Goal: Task Accomplishment & Management: Manage account settings

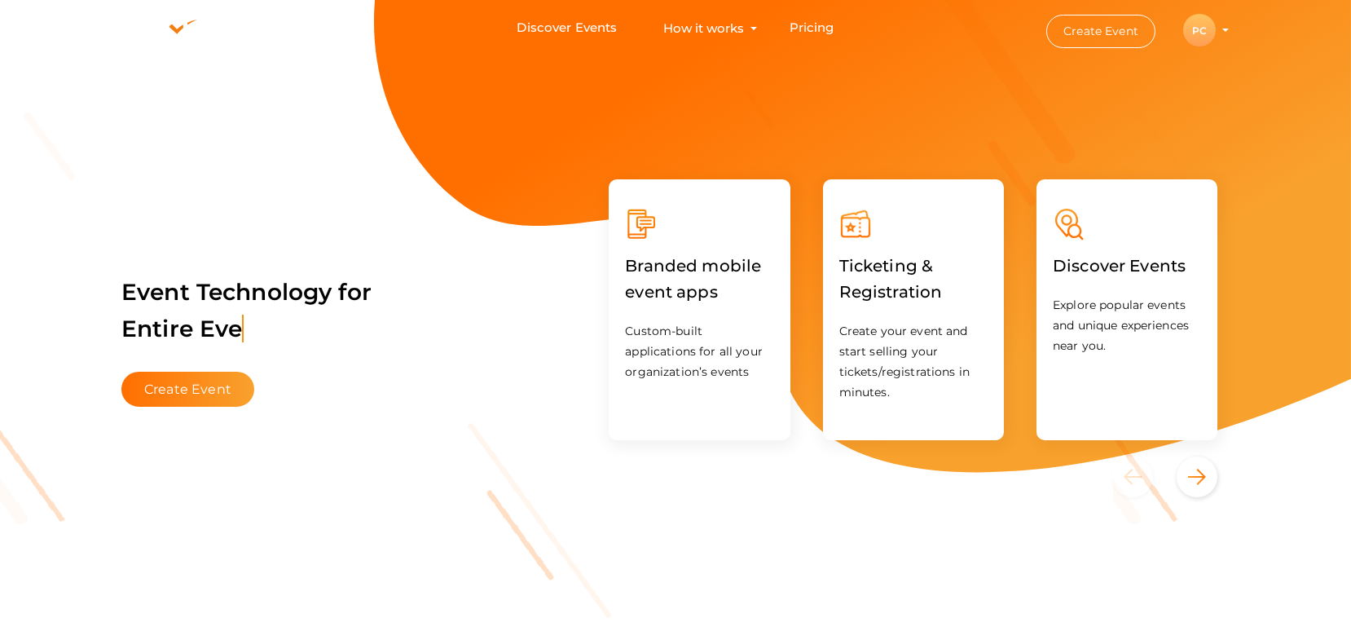
click at [1216, 28] on profile-pic "PC" at bounding box center [1199, 30] width 33 height 12
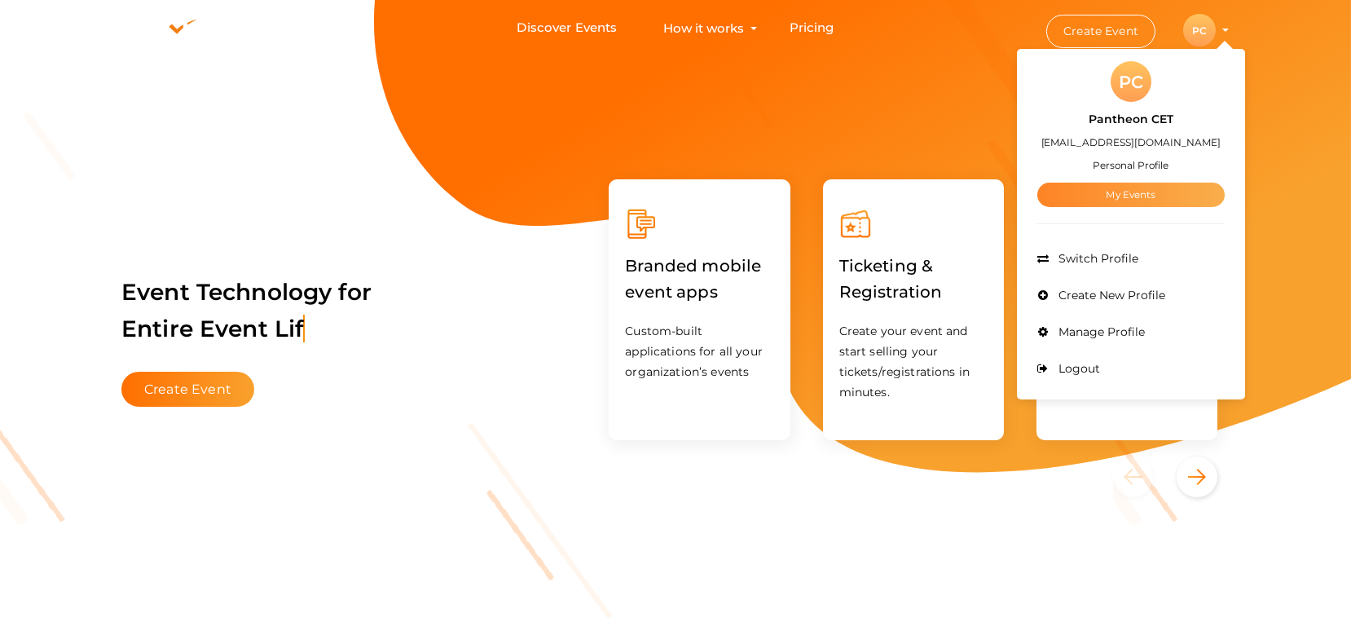
click at [1143, 193] on link "My Events" at bounding box center [1130, 195] width 187 height 24
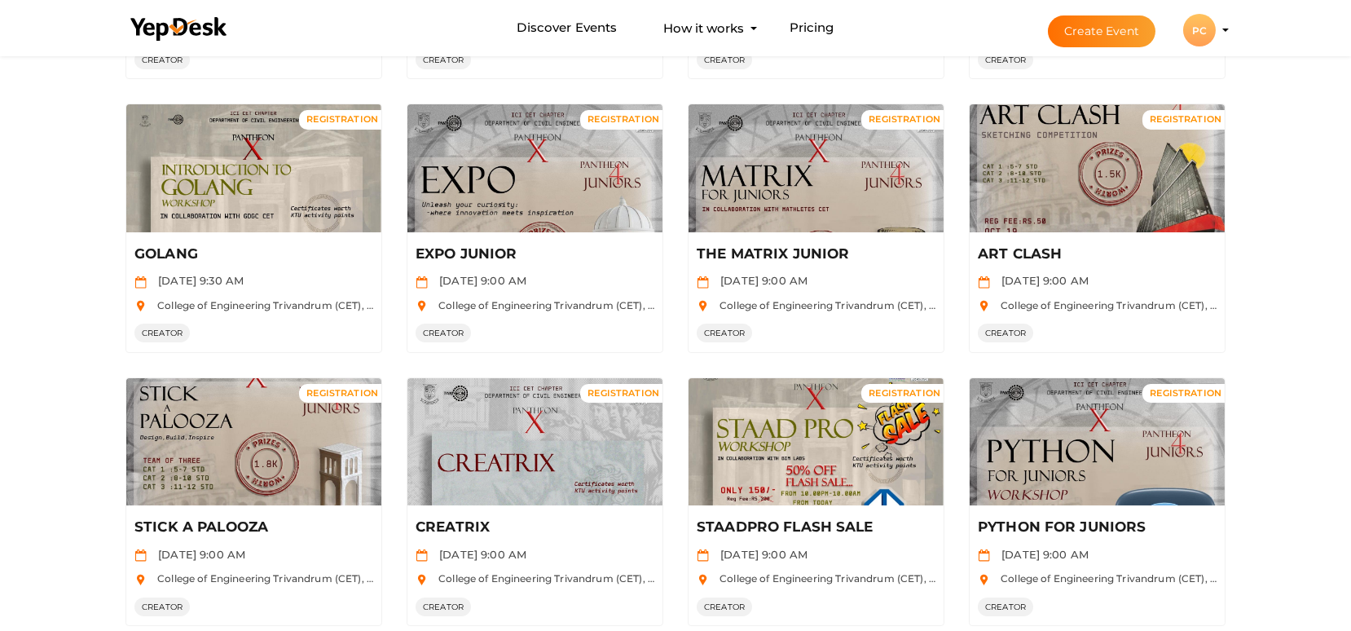
scroll to position [646, 0]
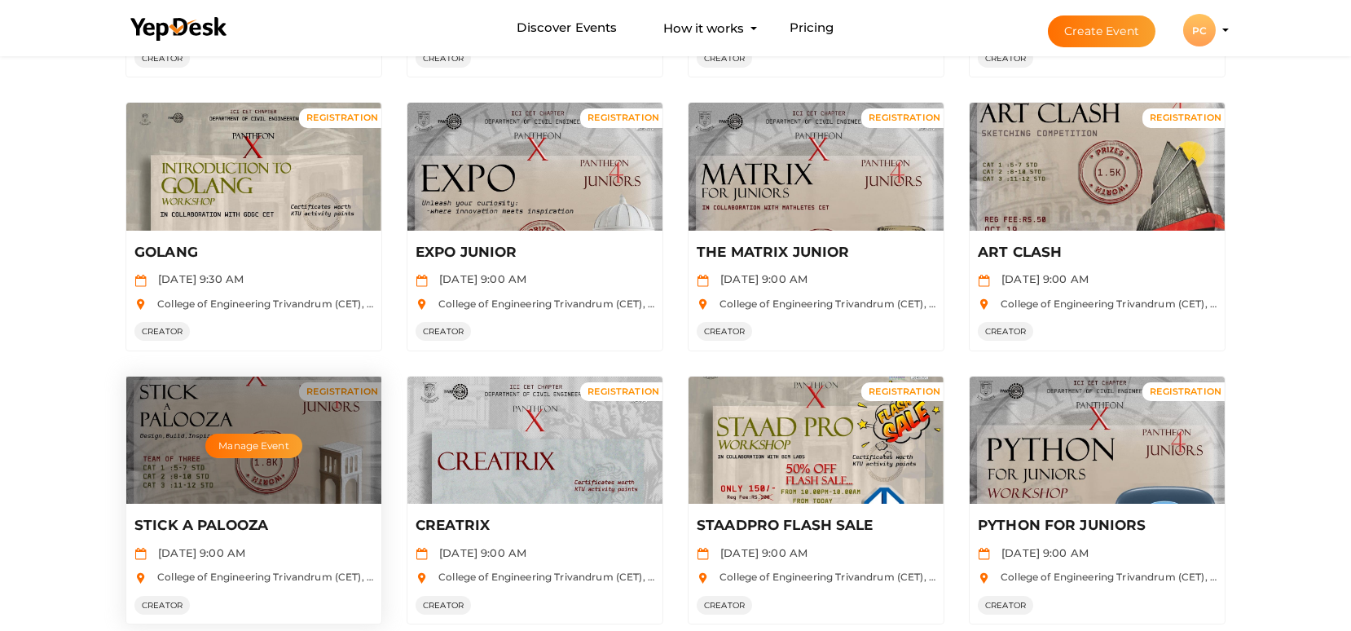
click at [172, 439] on div "Manage Event" at bounding box center [253, 440] width 255 height 128
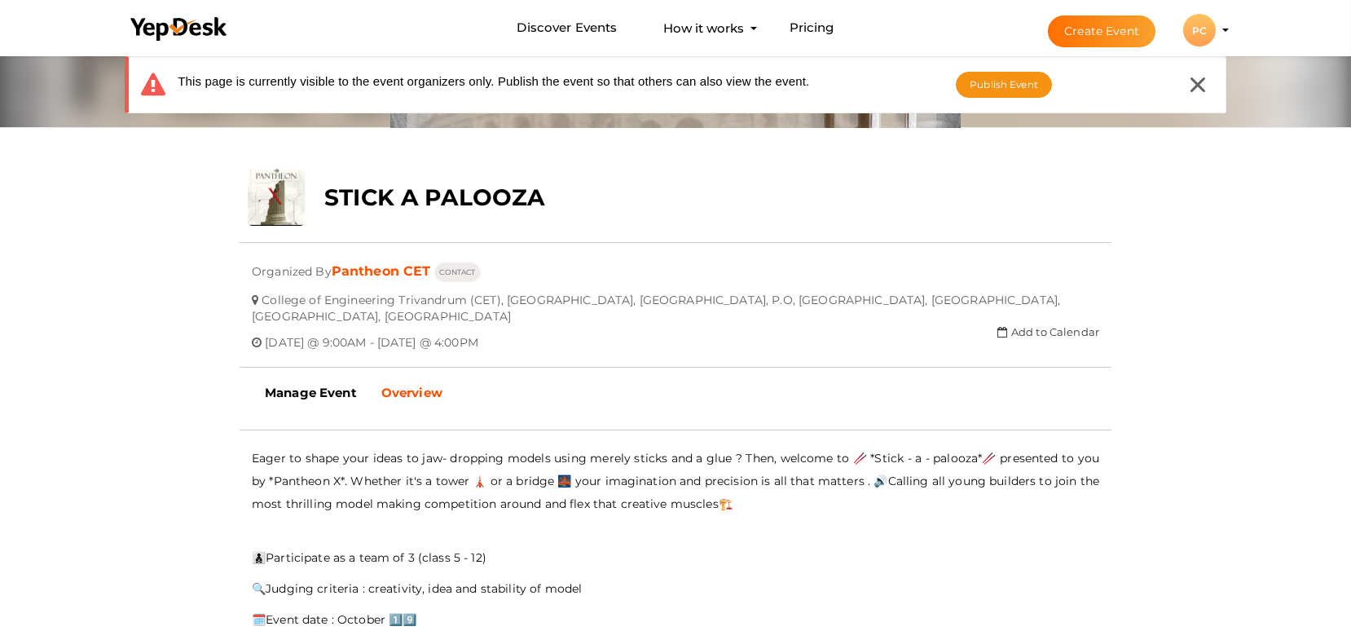
scroll to position [214, 0]
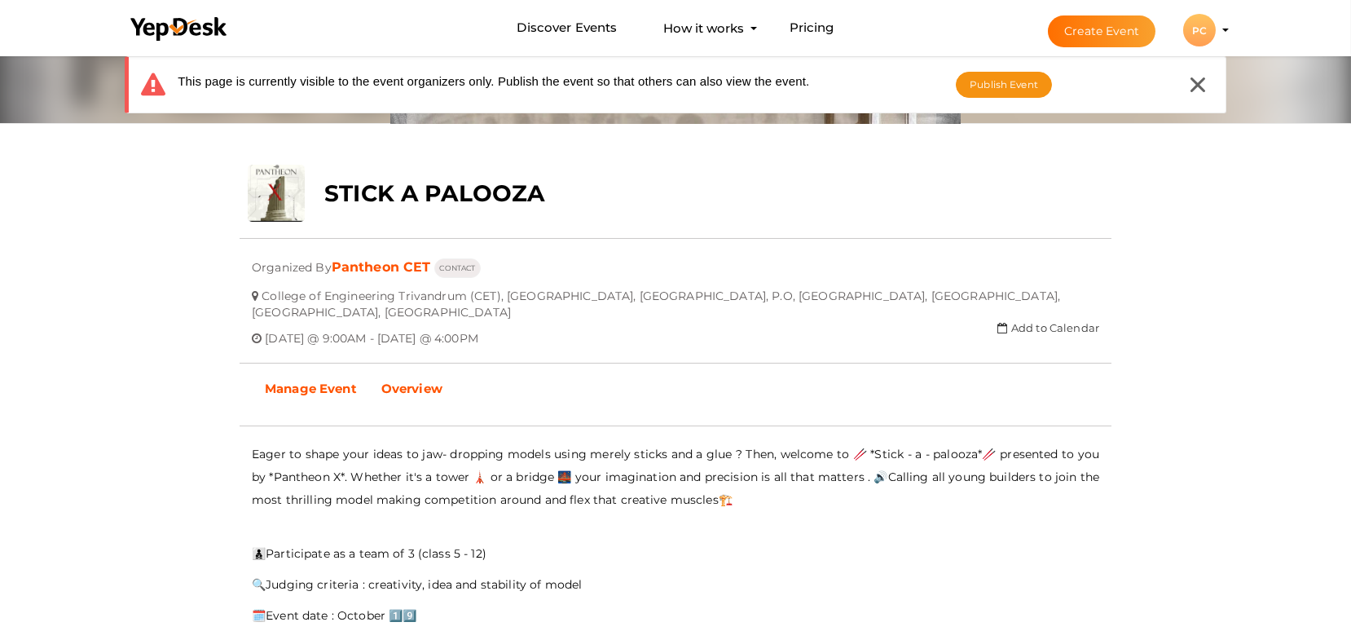
click at [313, 398] on link "Manage Event" at bounding box center [311, 388] width 117 height 41
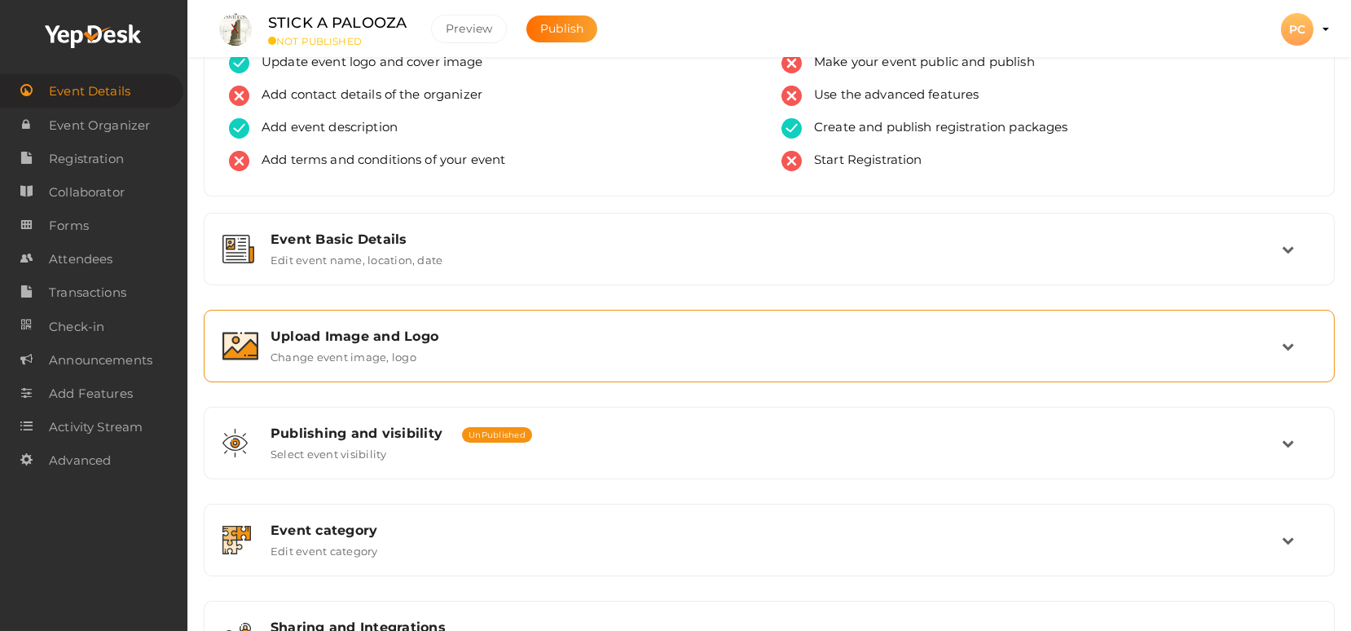
scroll to position [71, 0]
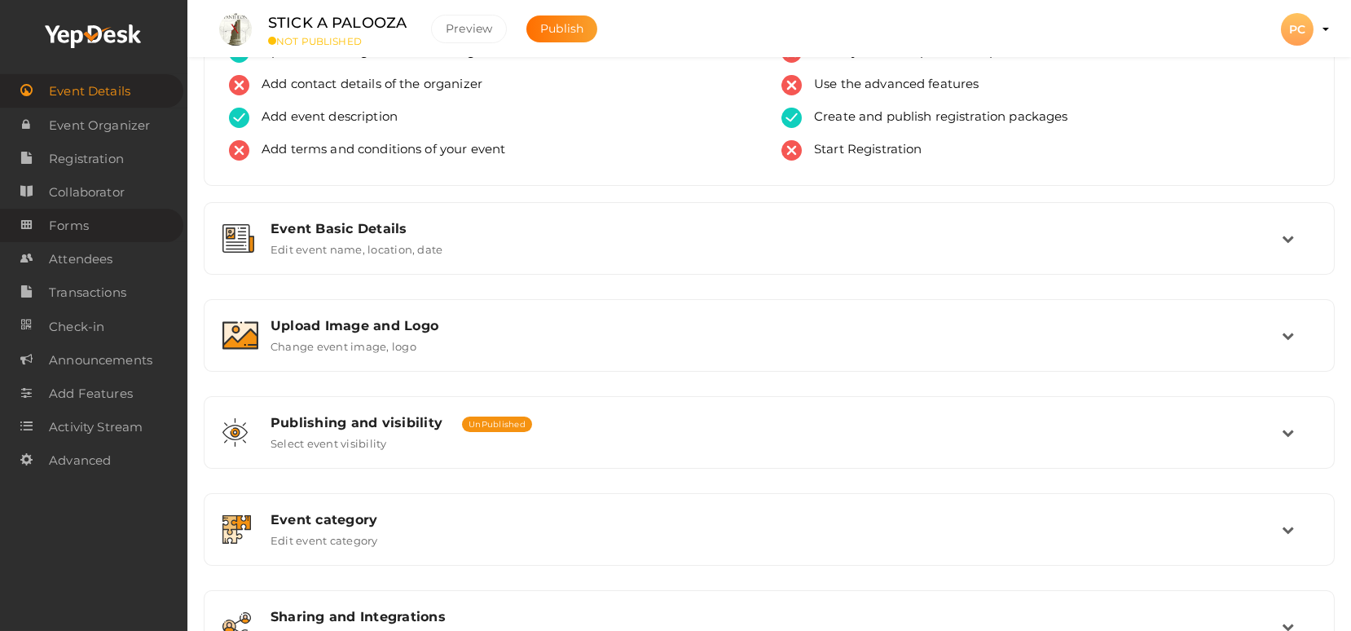
click at [63, 215] on span "Forms" at bounding box center [69, 225] width 40 height 33
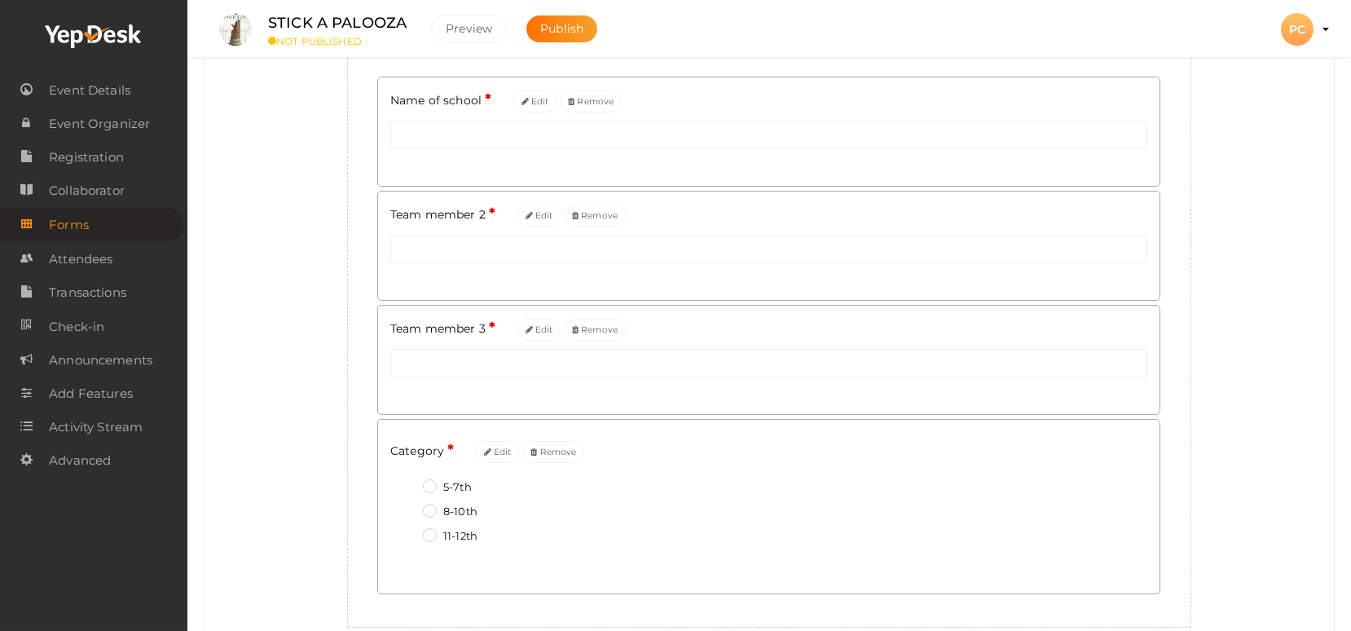
scroll to position [440, 0]
